Goal: Transaction & Acquisition: Purchase product/service

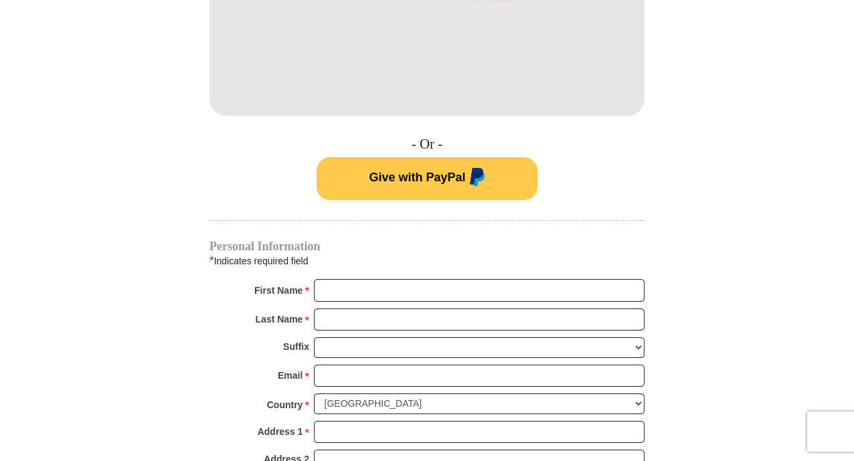
scroll to position [870, 0]
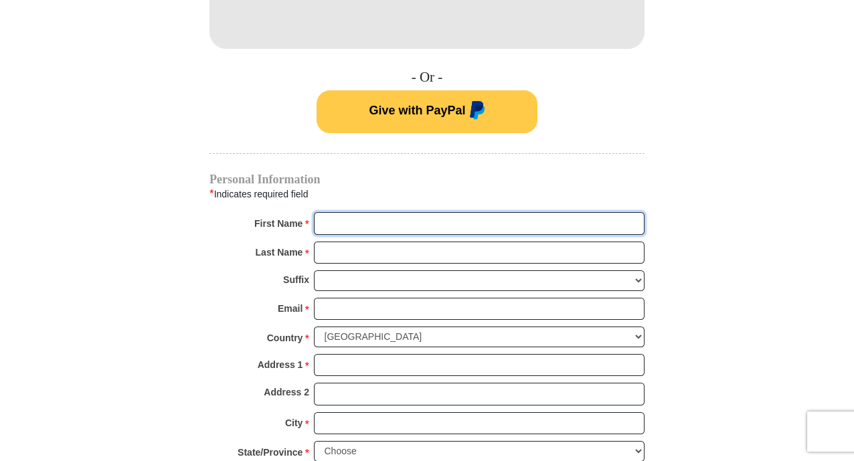
click at [349, 212] on input "First Name *" at bounding box center [479, 223] width 330 height 23
type input "[PERSON_NAME]"
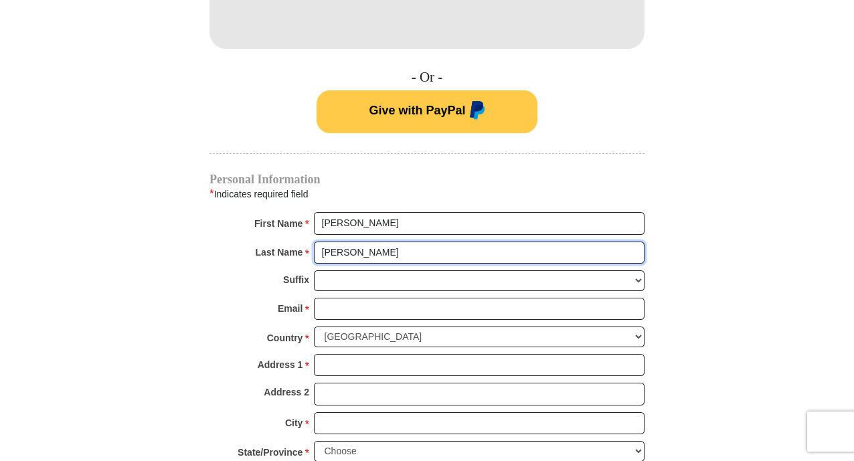
type input "[PERSON_NAME]"
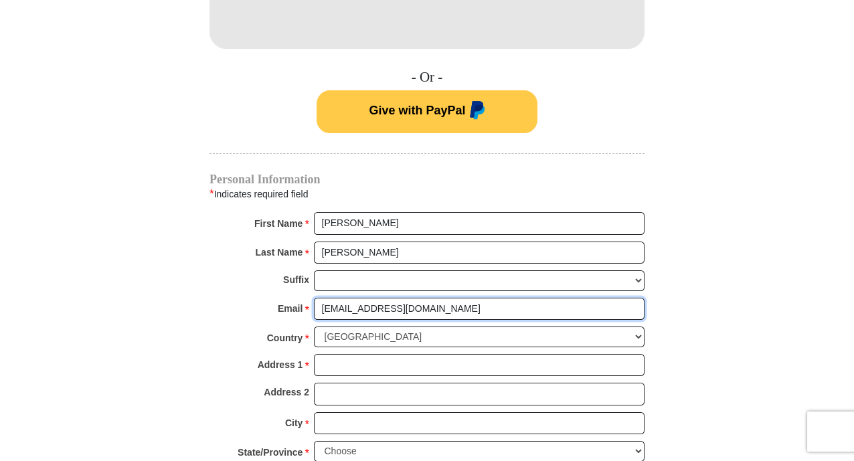
type input "[EMAIL_ADDRESS][DOMAIN_NAME]"
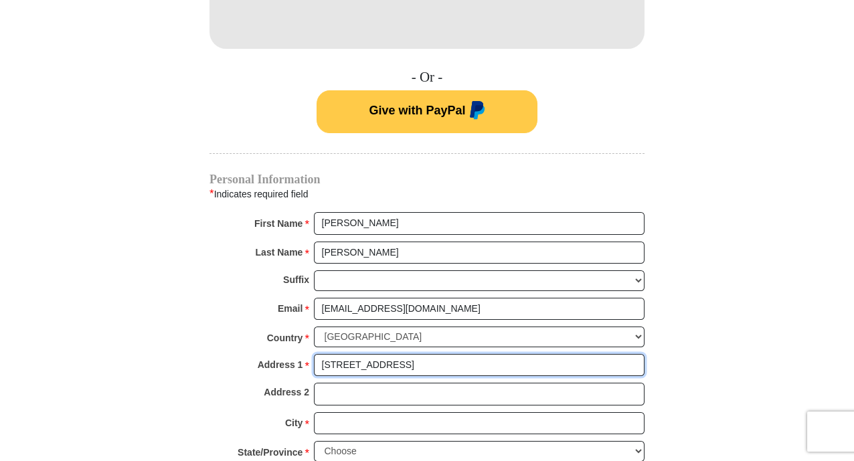
type input "[STREET_ADDRESS]"
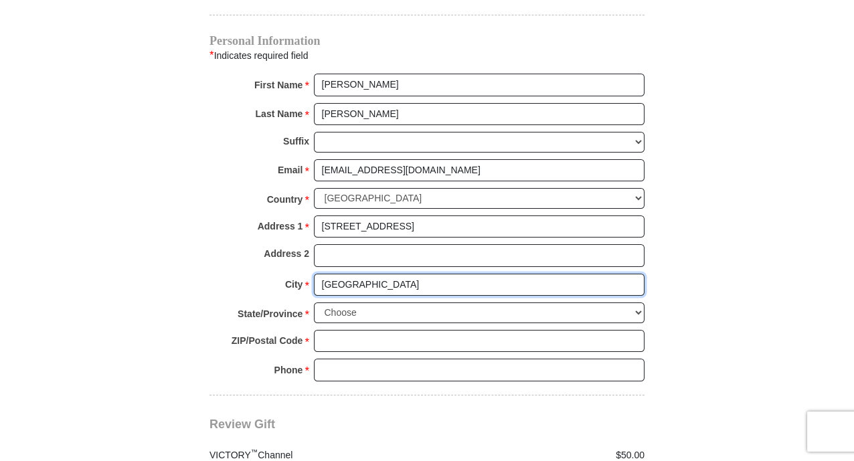
scroll to position [1070, 0]
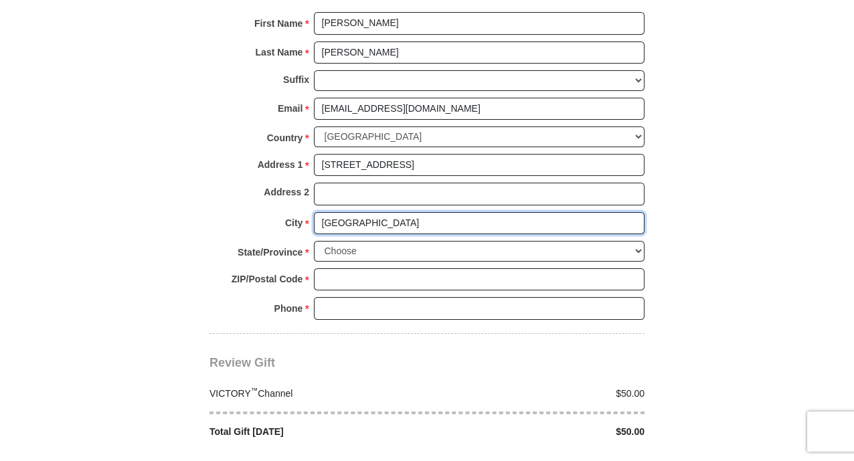
type input "[GEOGRAPHIC_DATA]"
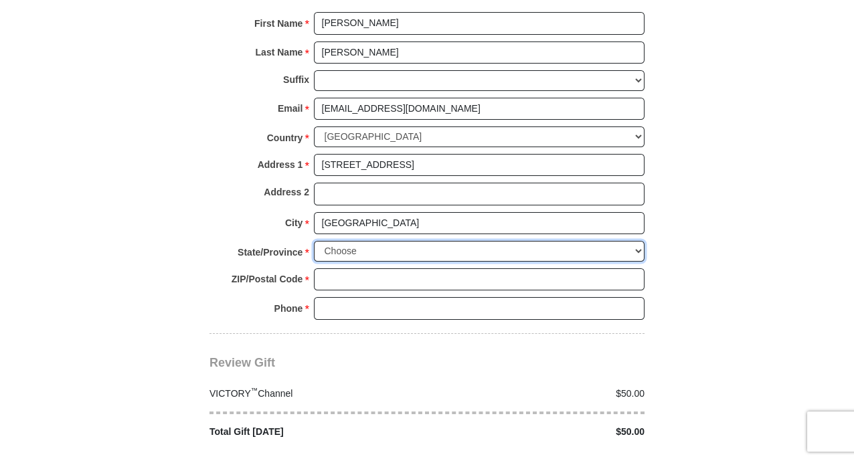
click at [370, 241] on select "Choose [US_STATE] [US_STATE] [US_STATE] [US_STATE] [US_STATE] Armed Forces Amer…" at bounding box center [479, 251] width 330 height 21
select select "AR"
click at [314, 241] on select "Choose [US_STATE] [US_STATE] [US_STATE] [US_STATE] [US_STATE] Armed Forces Amer…" at bounding box center [479, 251] width 330 height 21
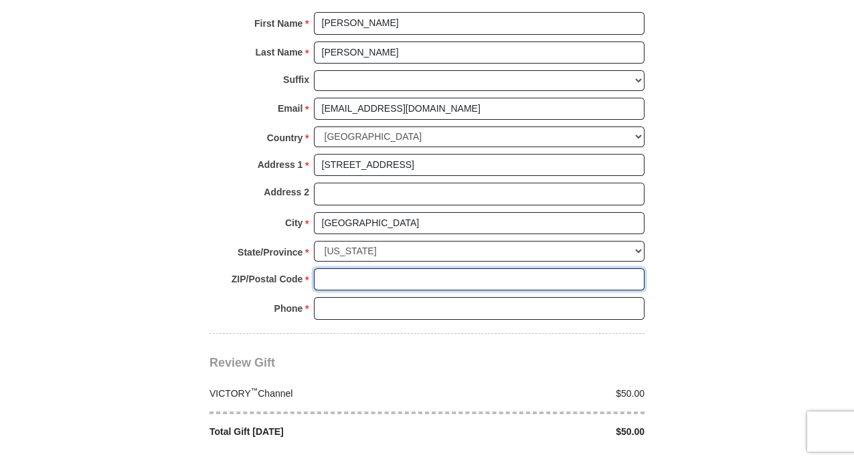
click at [333, 268] on input "ZIP/Postal Code *" at bounding box center [479, 279] width 330 height 23
type input "72713"
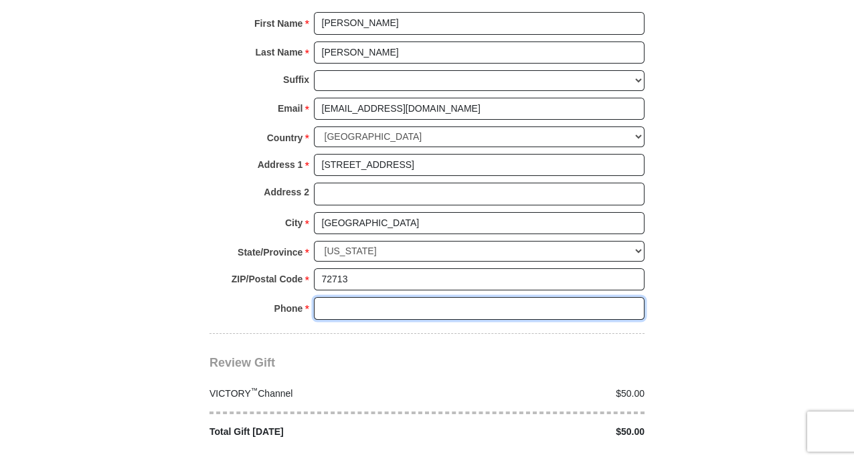
click at [355, 297] on input "Phone * *" at bounding box center [479, 308] width 330 height 23
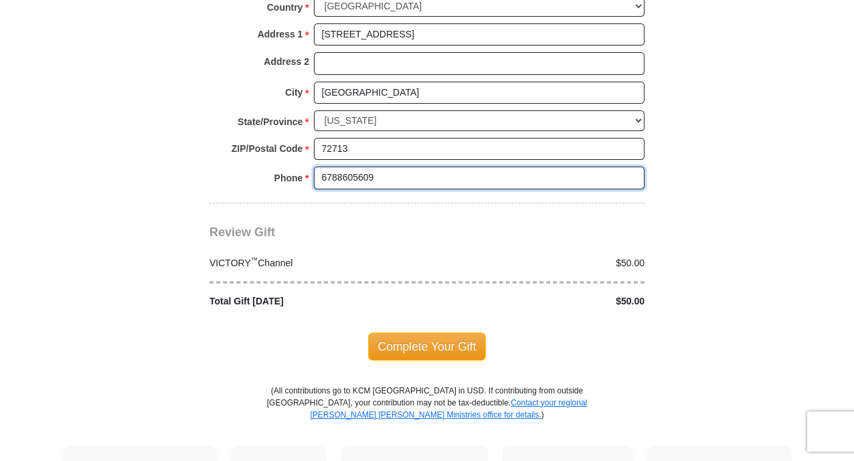
scroll to position [1204, 0]
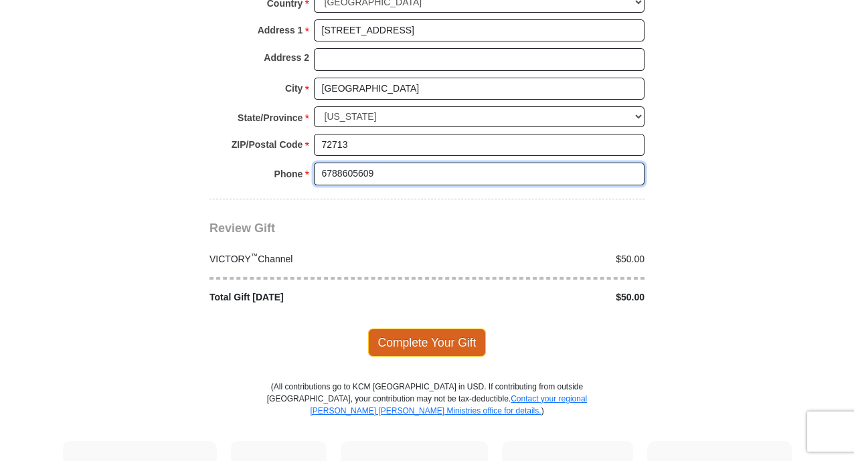
type input "6788605609"
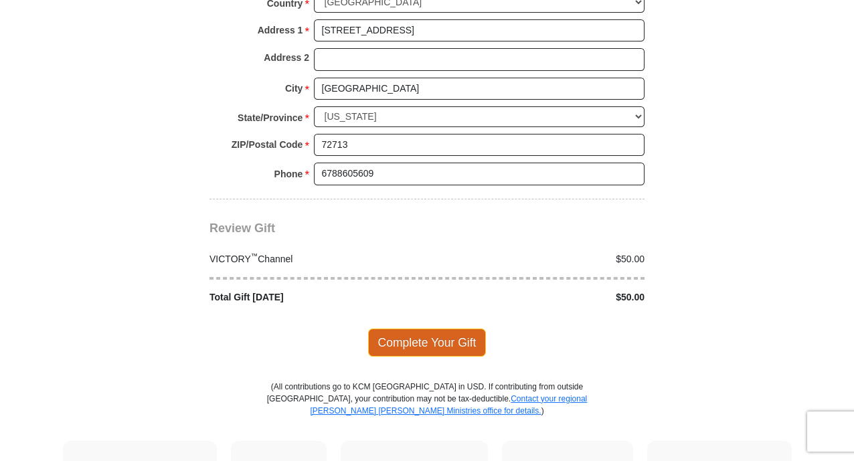
click at [430, 328] on span "Complete Your Gift" at bounding box center [427, 342] width 118 height 28
